Goal: Task Accomplishment & Management: Manage account settings

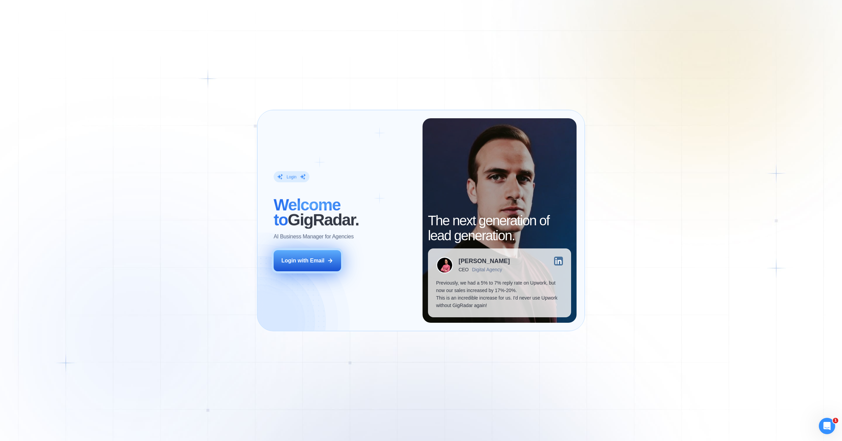
click at [317, 263] on div "Login with Email" at bounding box center [302, 260] width 43 height 7
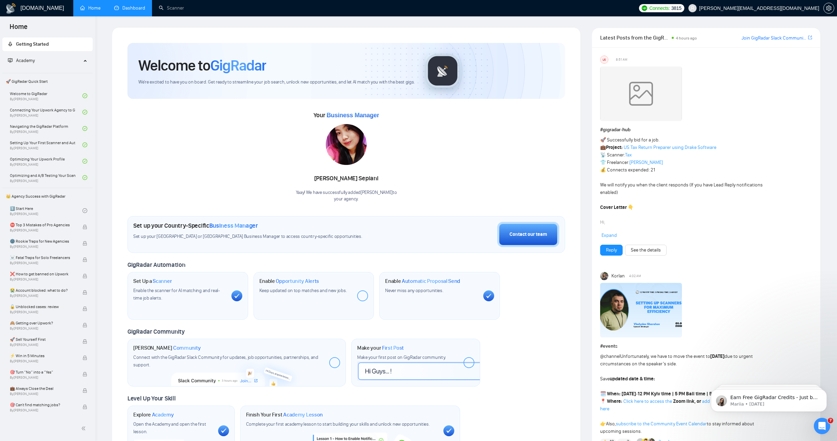
click at [122, 11] on link "Dashboard" at bounding box center [129, 8] width 31 height 6
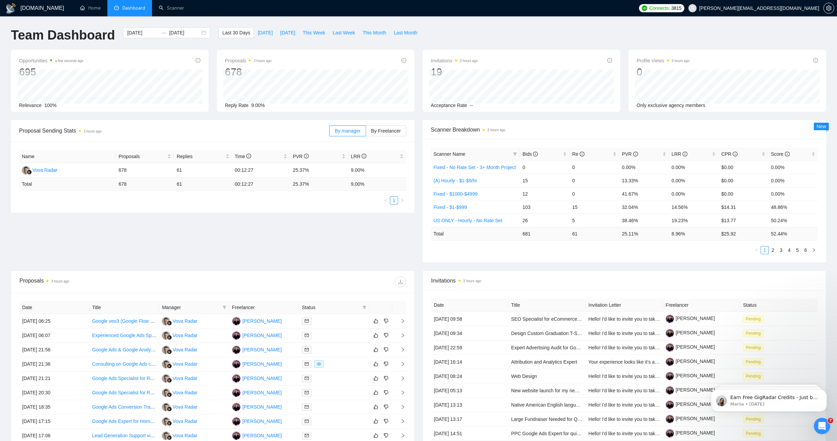
click at [603, 41] on div "Team Dashboard [DATE] [DATE] Last 30 Days [DATE] [DATE] This Week Last Week Thi…" at bounding box center [418, 38] width 823 height 22
click at [787, 8] on span "[PERSON_NAME][EMAIL_ADDRESS][DOMAIN_NAME]" at bounding box center [759, 8] width 120 height 0
click at [830, 10] on icon "setting" at bounding box center [828, 7] width 5 height 5
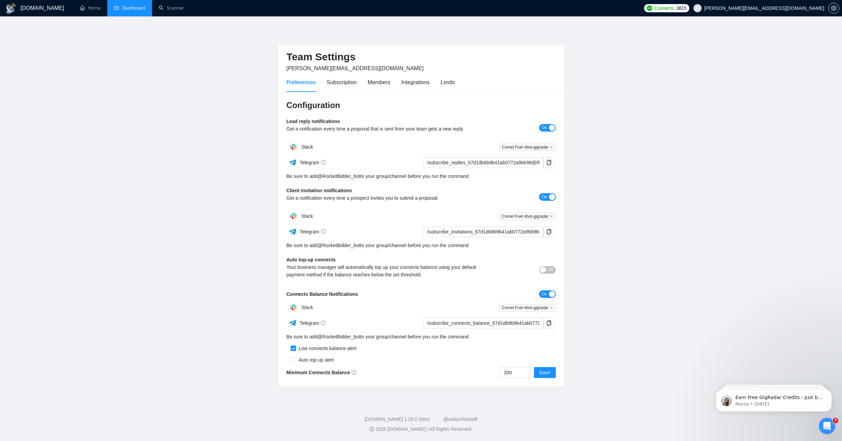
click at [783, 114] on main "Team Settings [PERSON_NAME][EMAIL_ADDRESS][DOMAIN_NAME] Preferences Subscriptio…" at bounding box center [421, 207] width 820 height 361
click at [460, 82] on div "Preferences Subscription Members Integrations Limits" at bounding box center [420, 82] width 269 height 19
click at [450, 81] on div "Limits" at bounding box center [447, 82] width 14 height 9
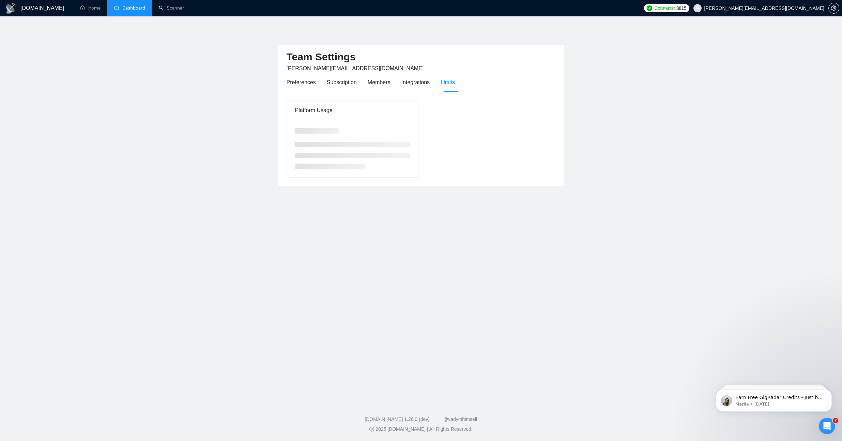
click at [702, 71] on main "Team Settings [PERSON_NAME][EMAIL_ADDRESS][DOMAIN_NAME] Preferences Subscriptio…" at bounding box center [421, 207] width 820 height 361
